Goal: Navigation & Orientation: Find specific page/section

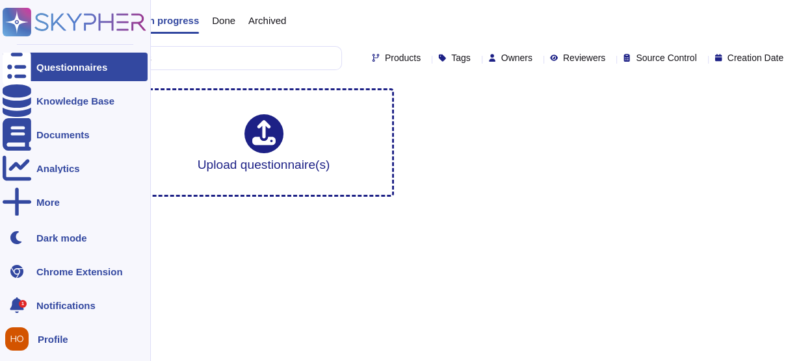
click at [53, 341] on span "Profile" at bounding box center [53, 340] width 31 height 10
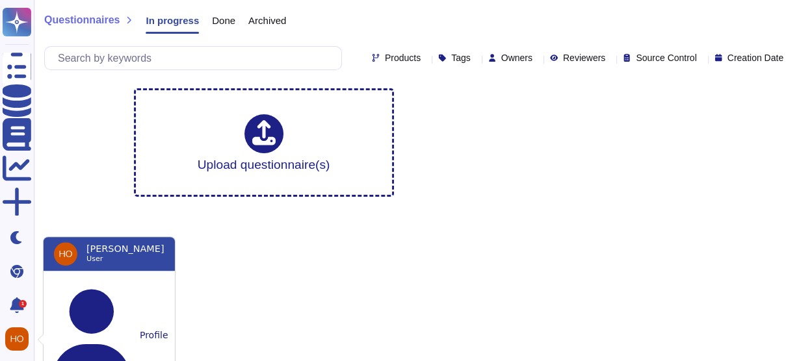
click at [431, 207] on html "Questionnaires Knowledge Base Documents Analytics More Dark mode Chrome Extensi…" at bounding box center [399, 103] width 799 height 207
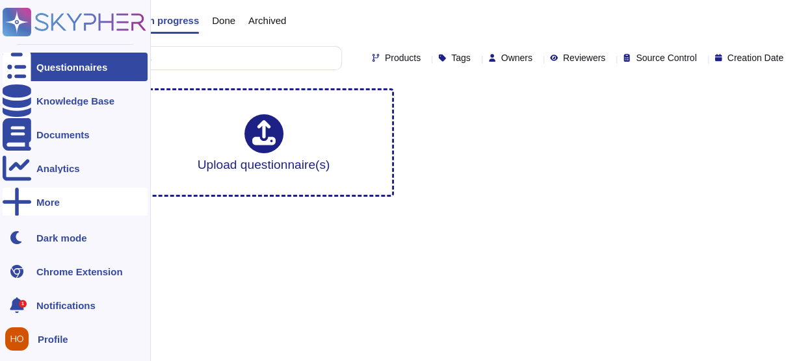
click at [53, 200] on div "More" at bounding box center [47, 203] width 23 height 10
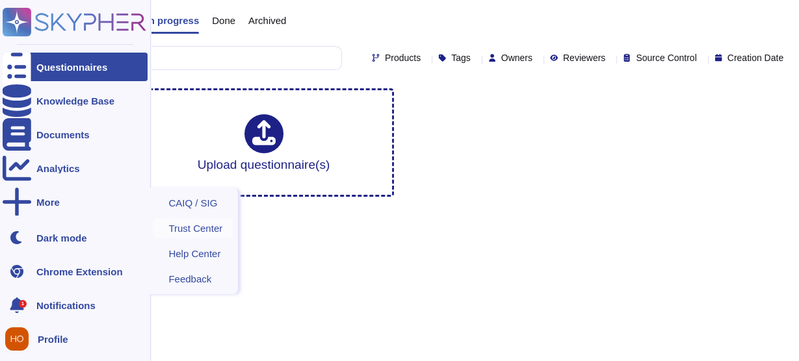
click at [194, 229] on span "Trust Center" at bounding box center [195, 229] width 54 height 10
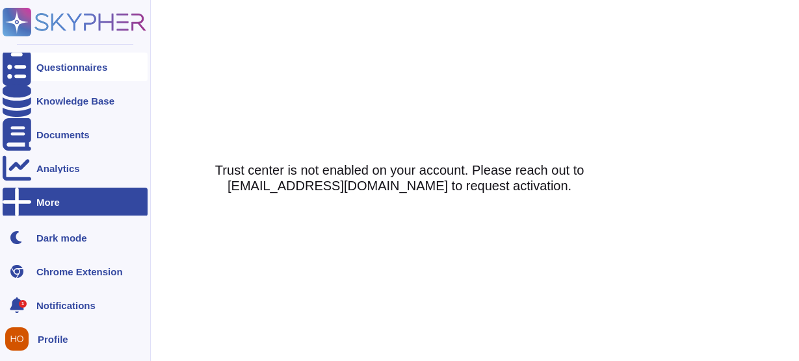
click at [81, 63] on div "Questionnaires" at bounding box center [71, 67] width 71 height 10
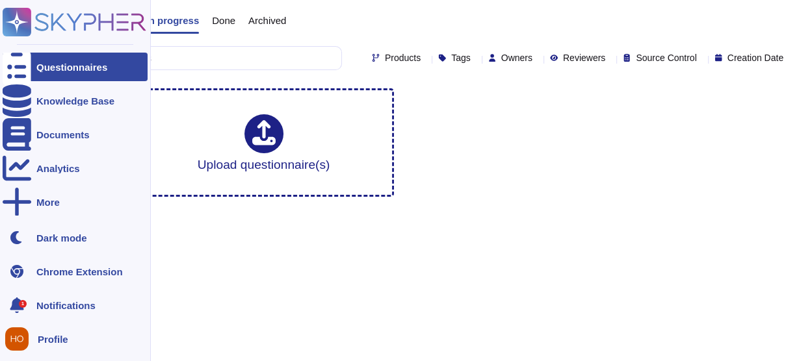
click at [88, 23] on icon at bounding box center [90, 22] width 111 height 18
click at [52, 304] on span "Notifications" at bounding box center [65, 306] width 59 height 10
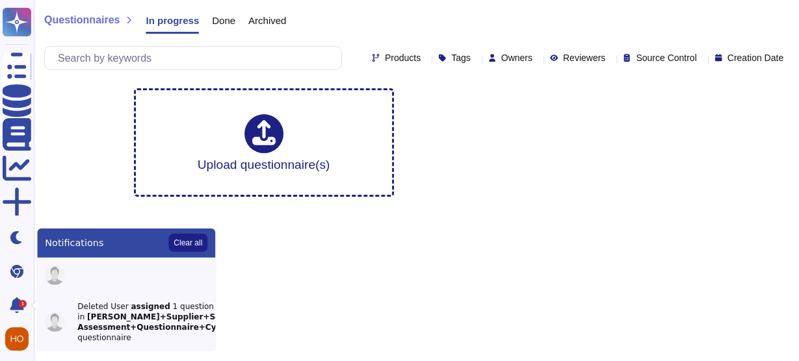
click at [256, 207] on html "Questionnaires Knowledge Base Documents Analytics More Dark mode Chrome Extensi…" at bounding box center [399, 103] width 799 height 207
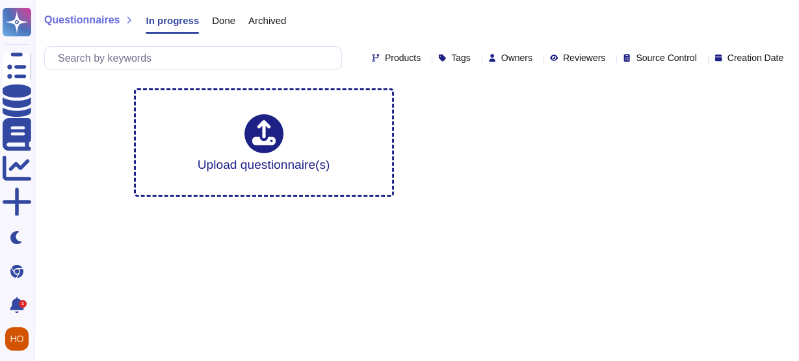
click at [537, 59] on icon at bounding box center [537, 59] width 0 height 0
